Goal: Task Accomplishment & Management: Manage account settings

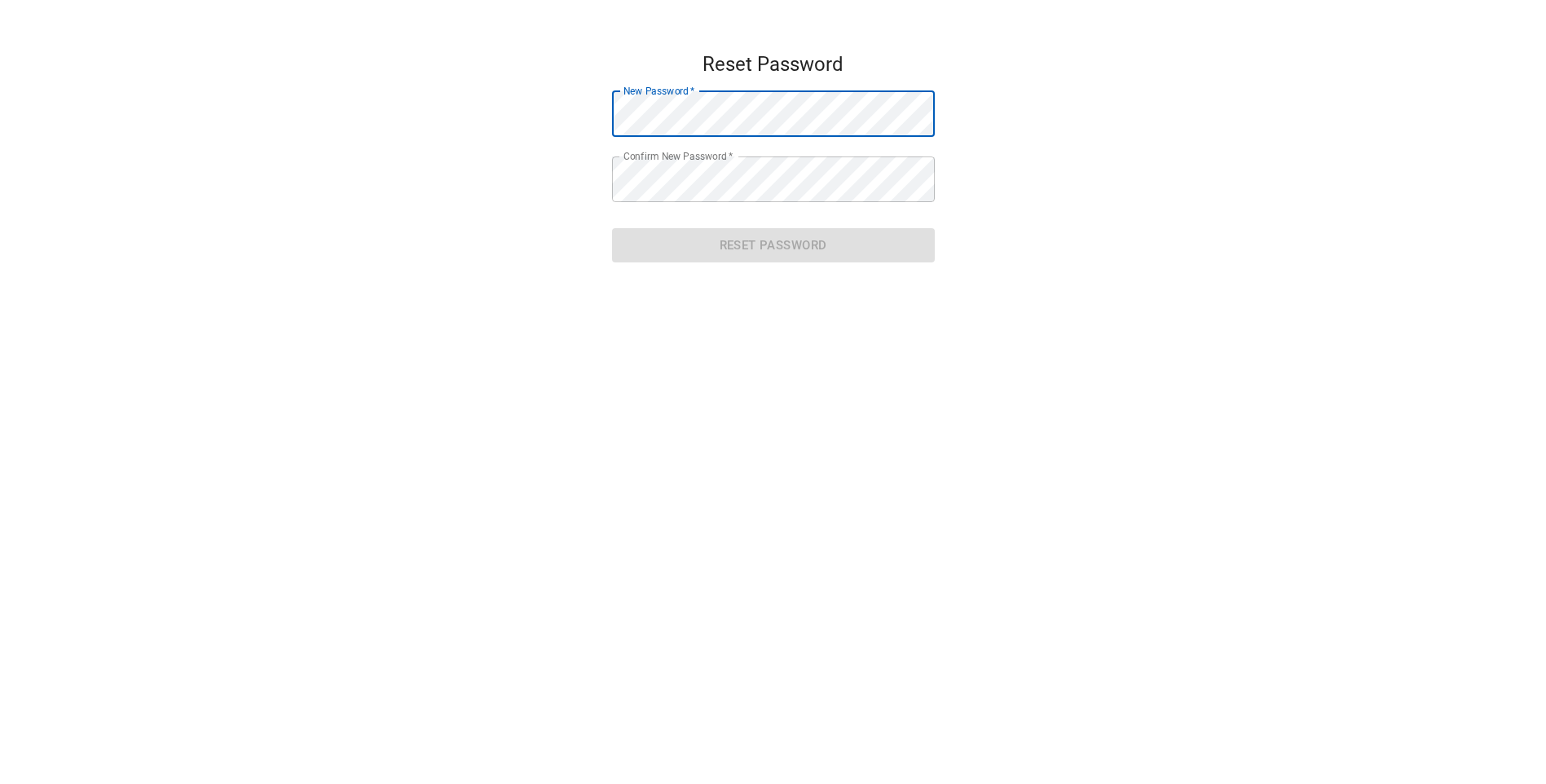
click at [1002, 159] on main "Reset Password New Password   * New Password * Confirm New Password   * Confirm…" at bounding box center [773, 444] width 1546 height 784
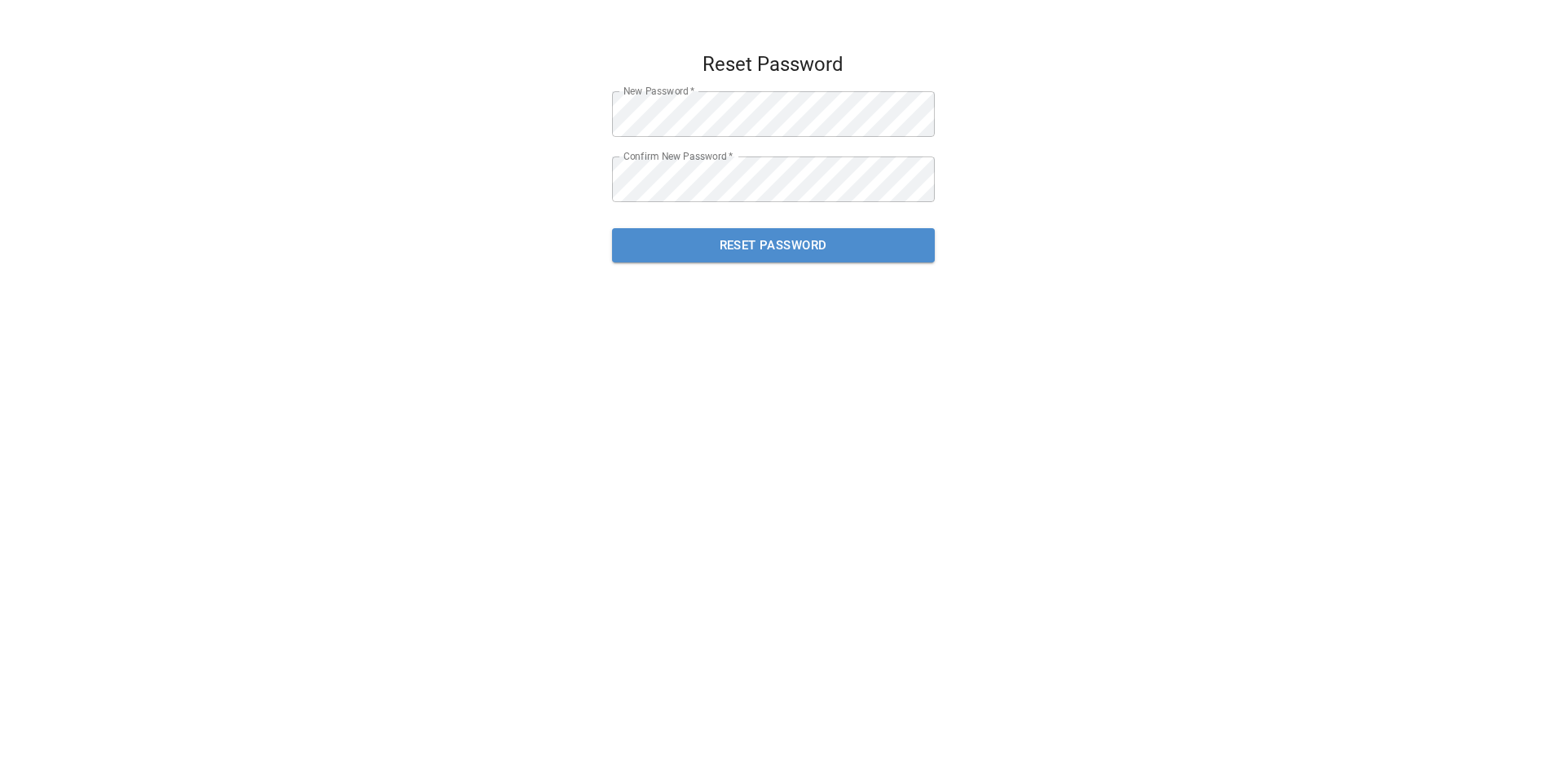
click at [752, 244] on span "Reset Password" at bounding box center [773, 244] width 287 height 22
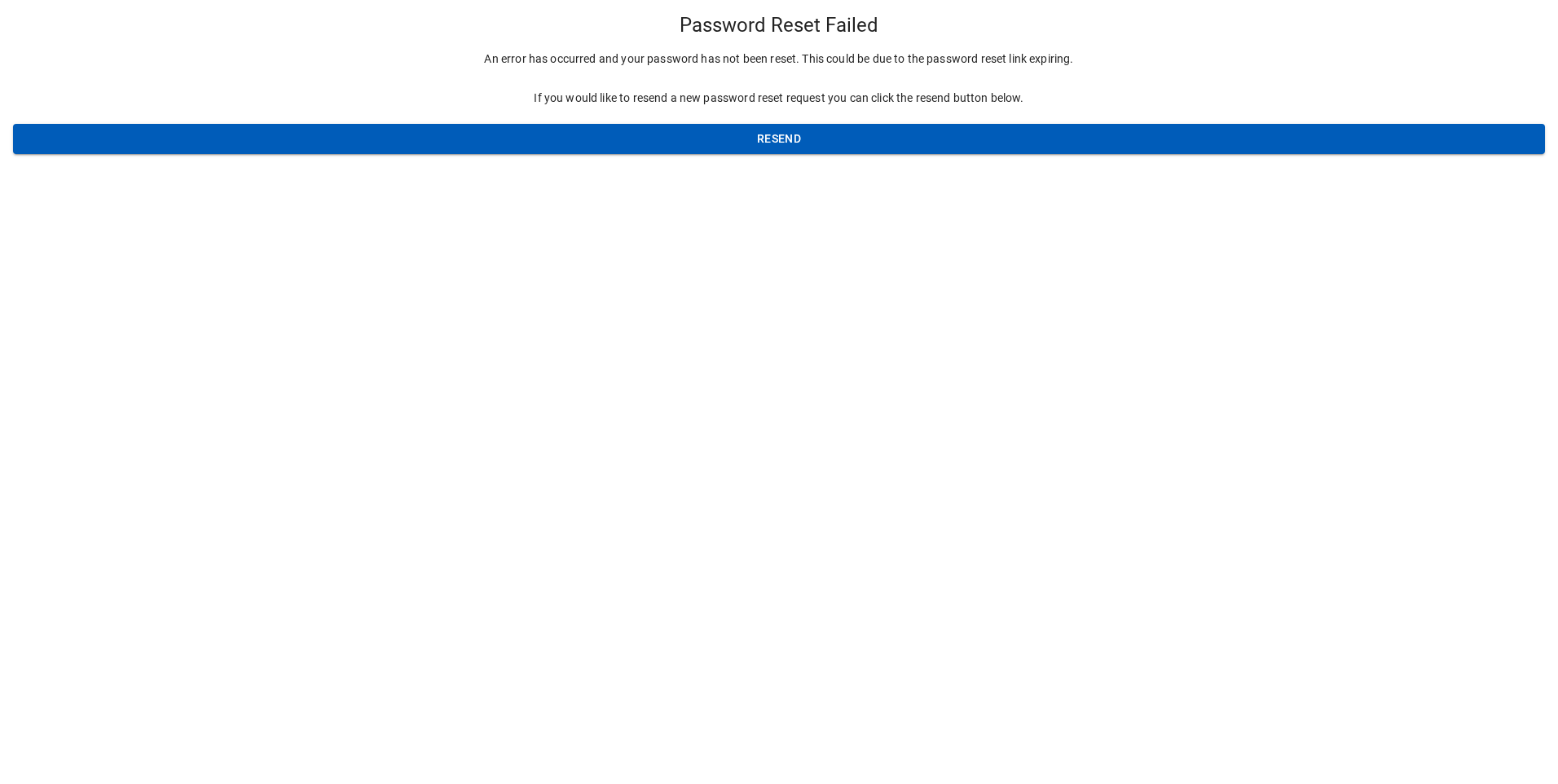
click at [651, 225] on main "Password Reset Failed An error has occurred and your password has not been rese…" at bounding box center [779, 392] width 1558 height 784
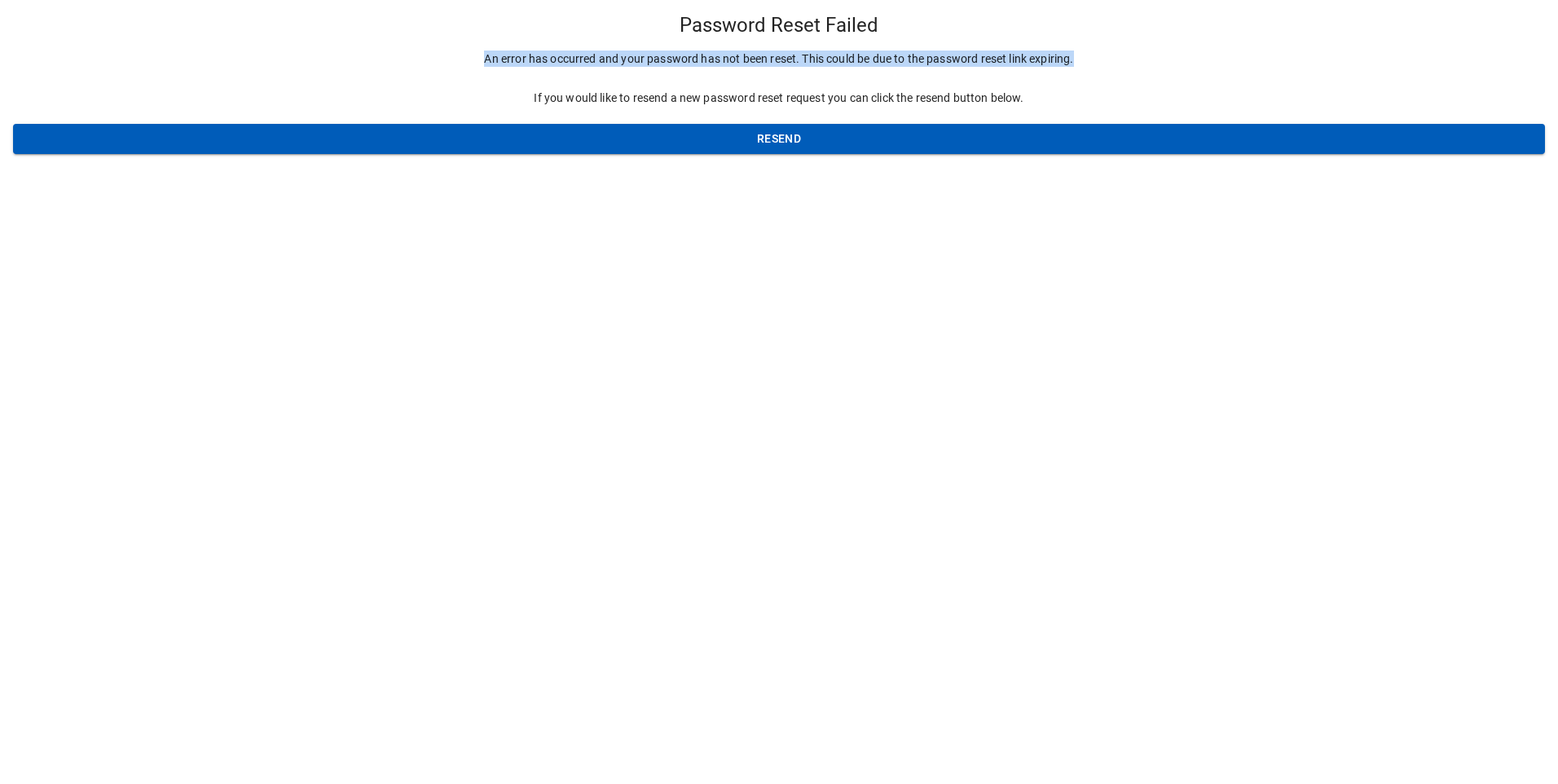
drag, startPoint x: 475, startPoint y: 61, endPoint x: 1077, endPoint y: 56, distance: 602.0
click at [1077, 56] on div "Password Reset Failed An error has occurred and your password has not been rese…" at bounding box center [779, 83] width 1558 height 167
click at [454, 62] on div "Password Reset Failed An error has occurred and your password has not been rese…" at bounding box center [779, 83] width 1558 height 167
drag, startPoint x: 467, startPoint y: 52, endPoint x: 1029, endPoint y: 99, distance: 564.0
click at [1029, 99] on div "Password Reset Failed An error has occurred and your password has not been rese…" at bounding box center [779, 83] width 1558 height 167
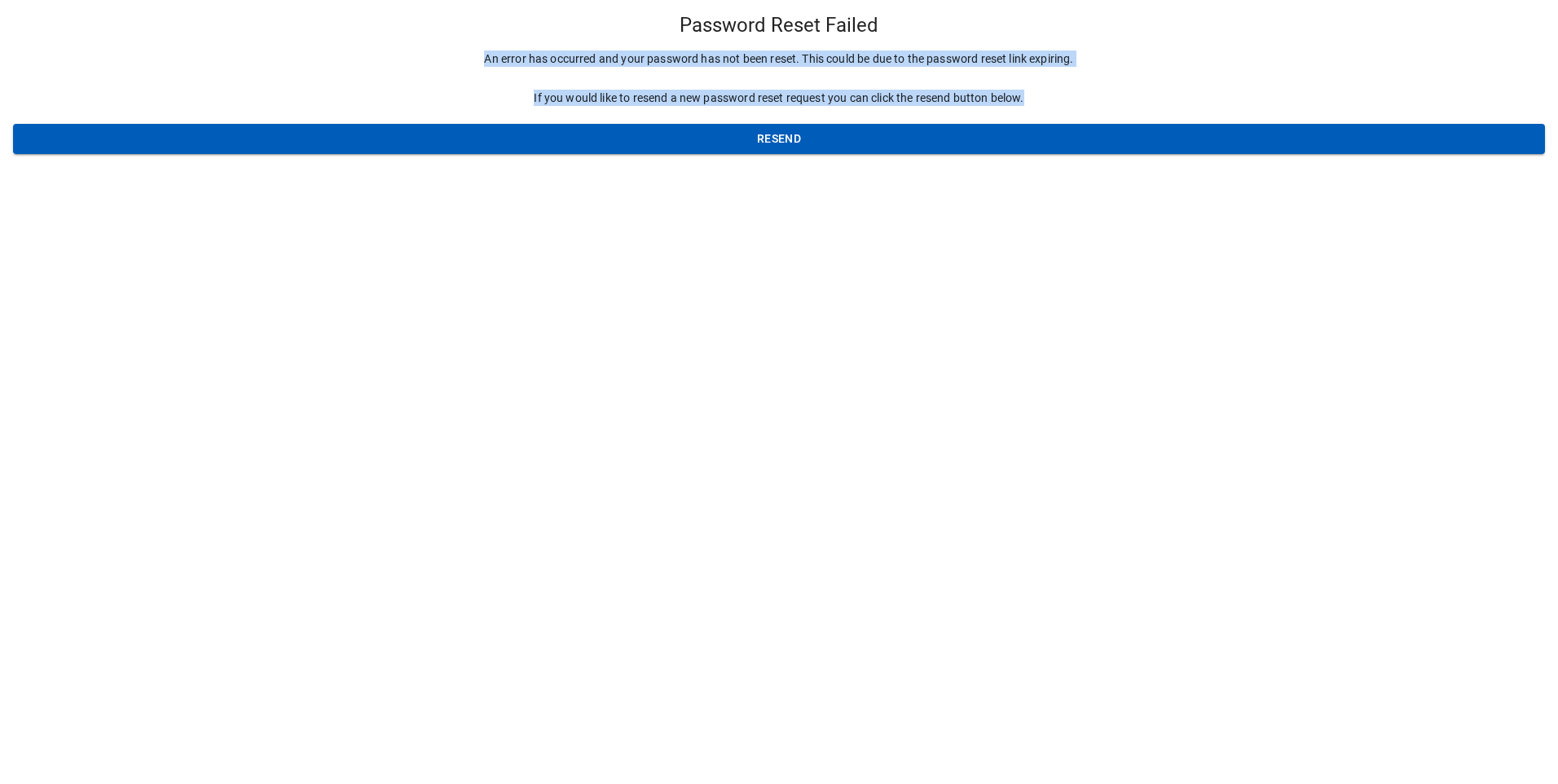
copy div "An error has occurred and your password has not been reset. This could be due t…"
click at [775, 140] on span "Resend" at bounding box center [779, 139] width 1506 height 21
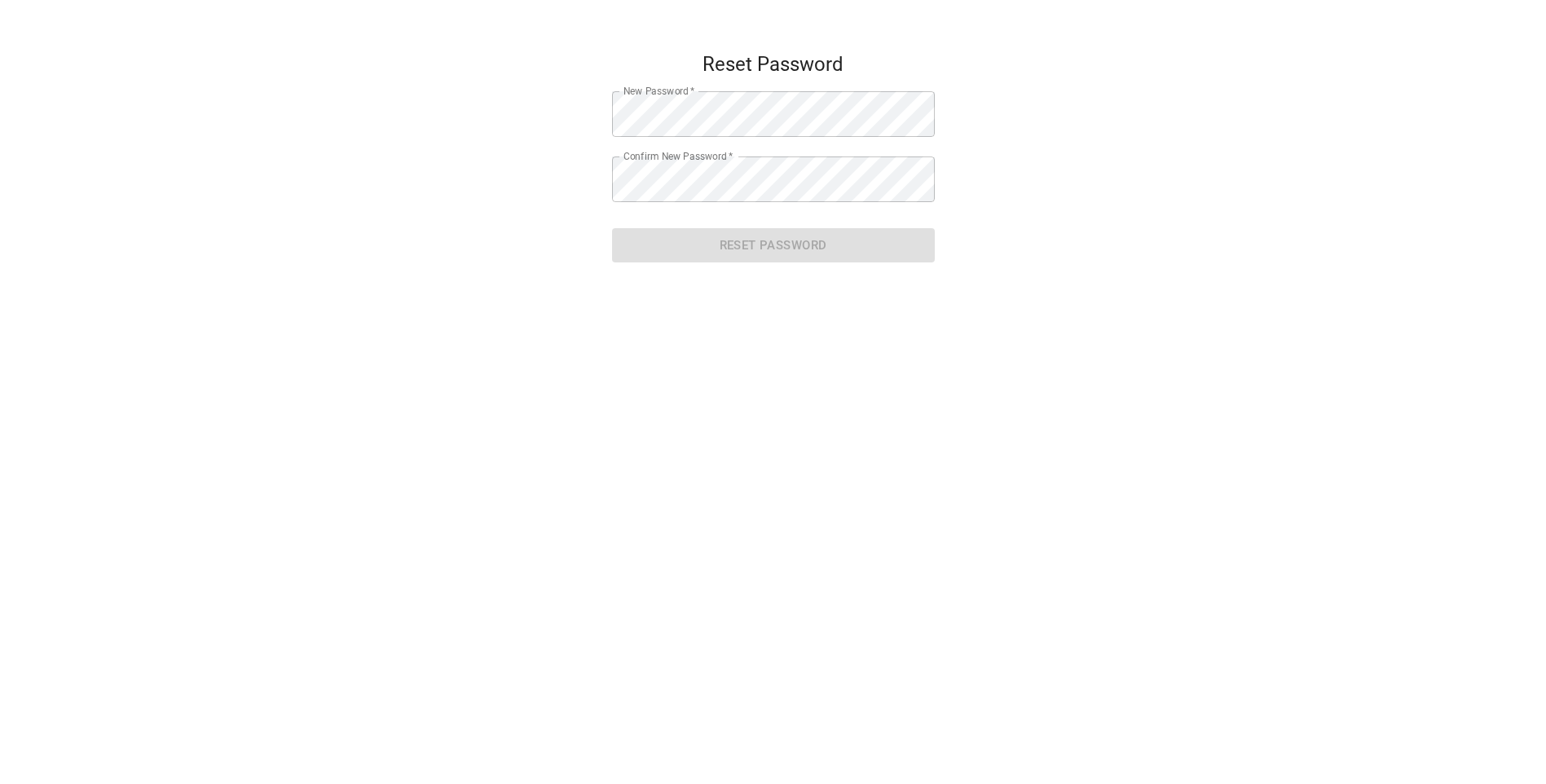
click at [1029, 196] on main "Reset Password New Password   * New Password * Confirm New Password   * Confirm…" at bounding box center [773, 444] width 1546 height 784
click at [778, 246] on span "Reset Password" at bounding box center [773, 244] width 287 height 22
